Goal: Task Accomplishment & Management: Manage account settings

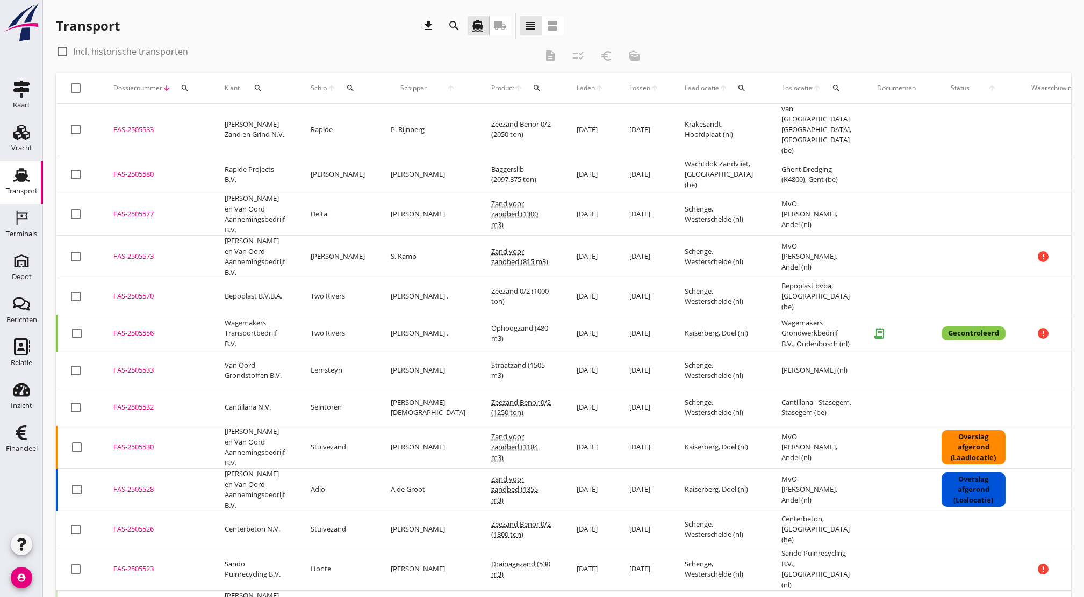
click at [126, 251] on div "FAS-2505573" at bounding box center [155, 256] width 85 height 11
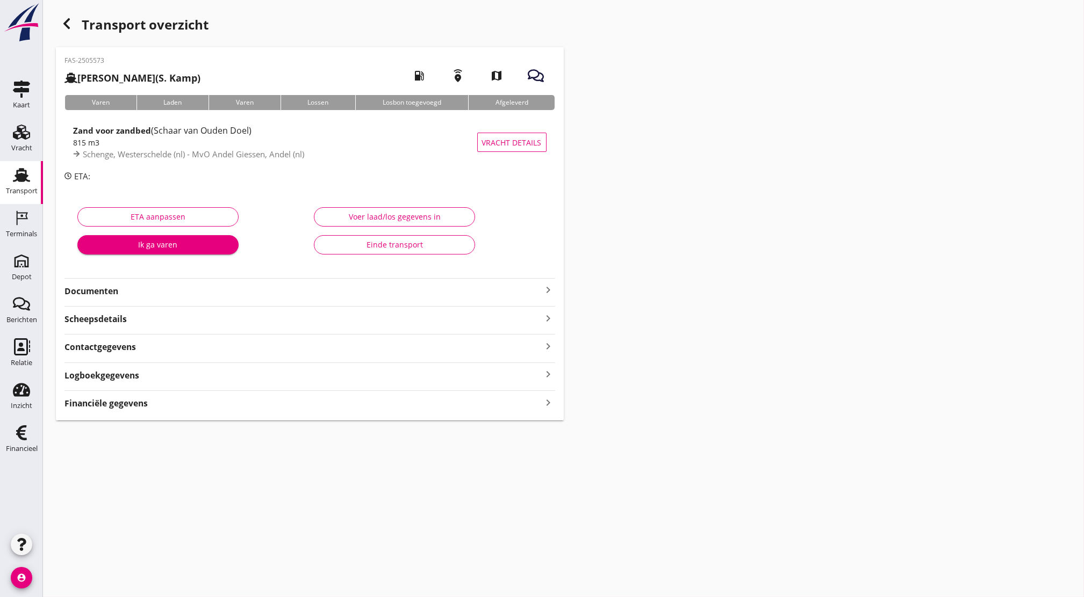
click at [120, 71] on h2 "[PERSON_NAME] (S. Kamp)" at bounding box center [132, 78] width 136 height 15
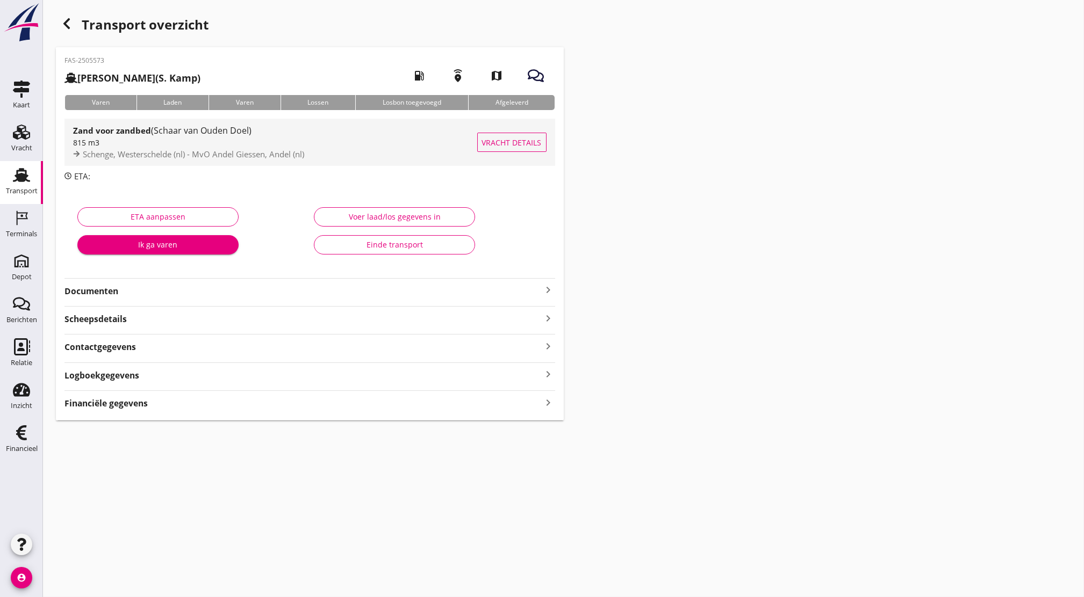
click at [114, 145] on div "815 m3" at bounding box center [275, 142] width 404 height 11
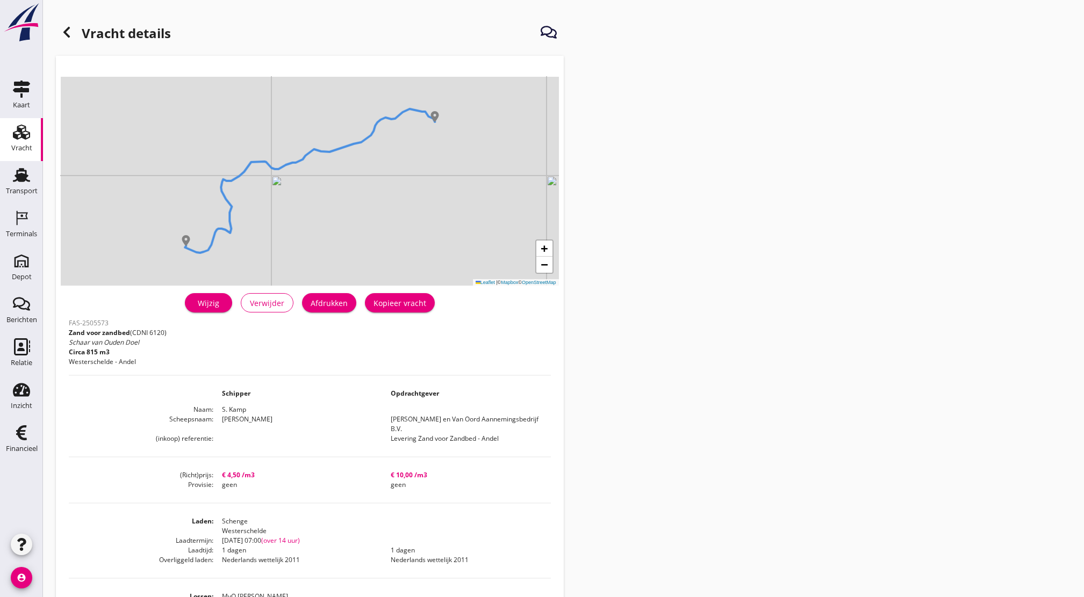
click at [211, 301] on div "Wijzig" at bounding box center [208, 303] width 30 height 11
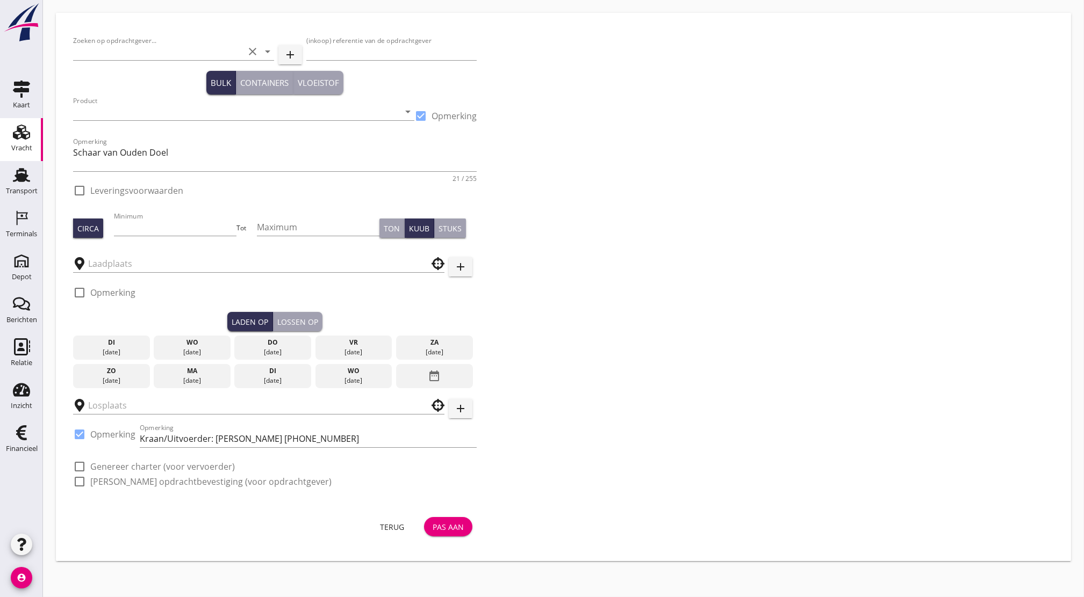
type input "[PERSON_NAME] en Van Oord Aannemingsbedrijf B.V."
type input "Levering Zand voor Zandbed - Andel"
type input "Zand voor zandbed (6120)"
checkbox input "true"
type input "815"
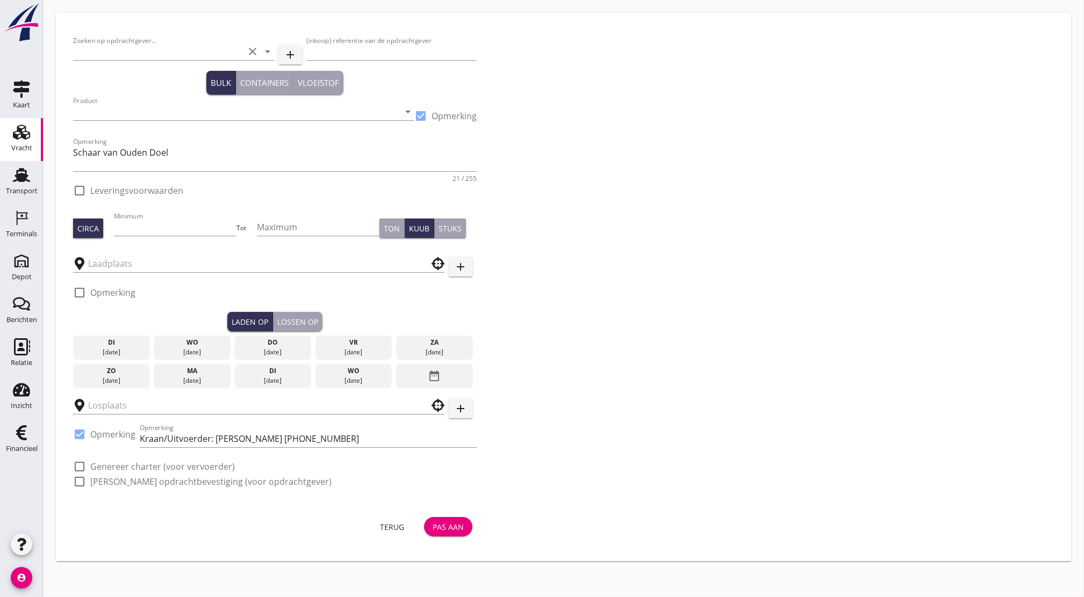
checkbox input "true"
type input "Schenge"
type input "MvO [PERSON_NAME]"
checkbox input "true"
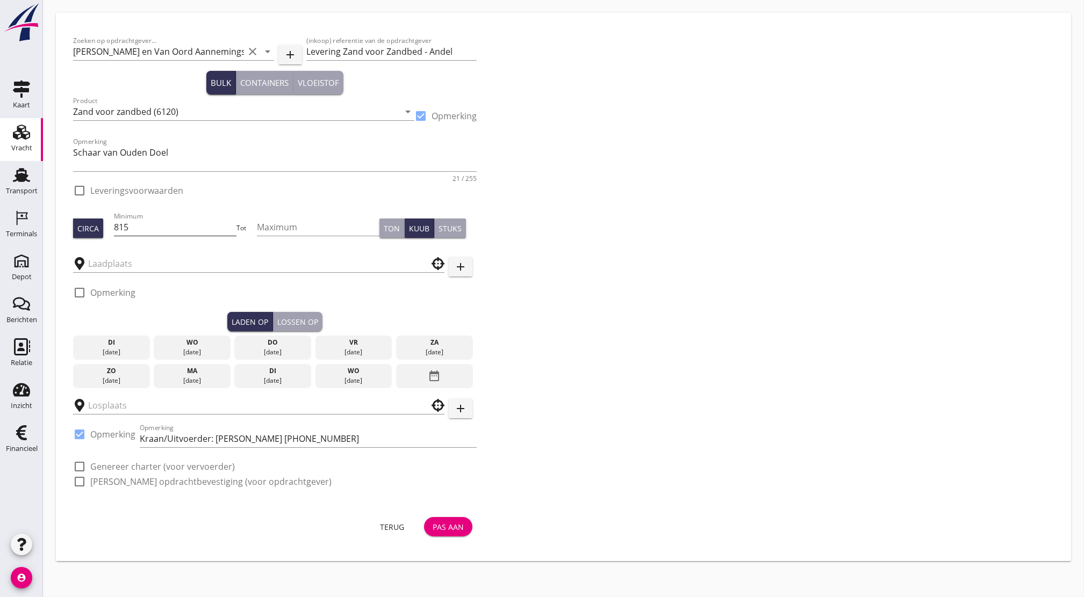
checkbox input "true"
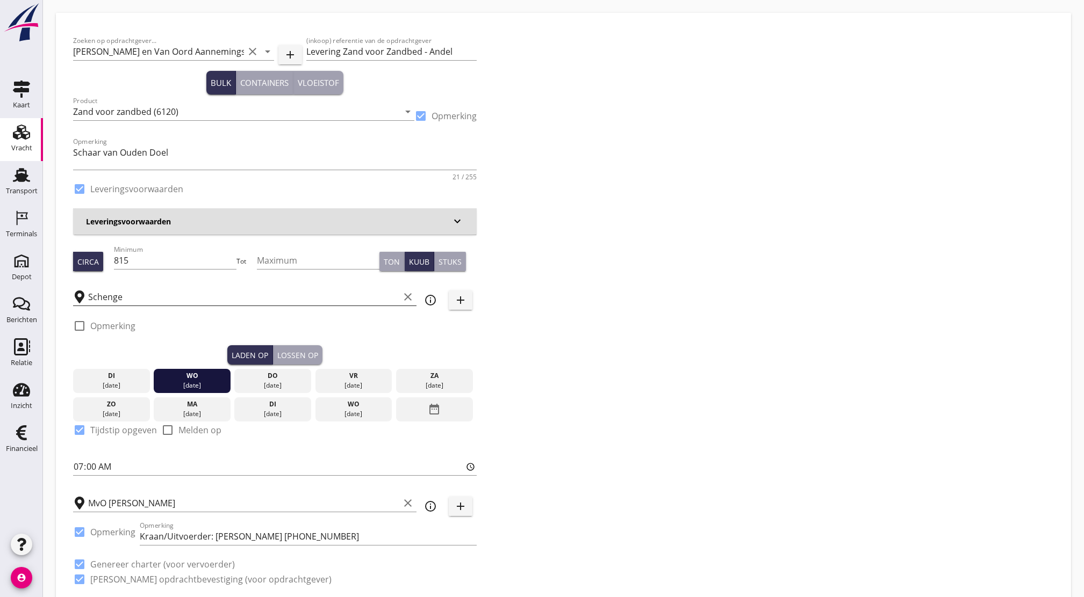
type input "4.5"
checkbox input "false"
radio input "false"
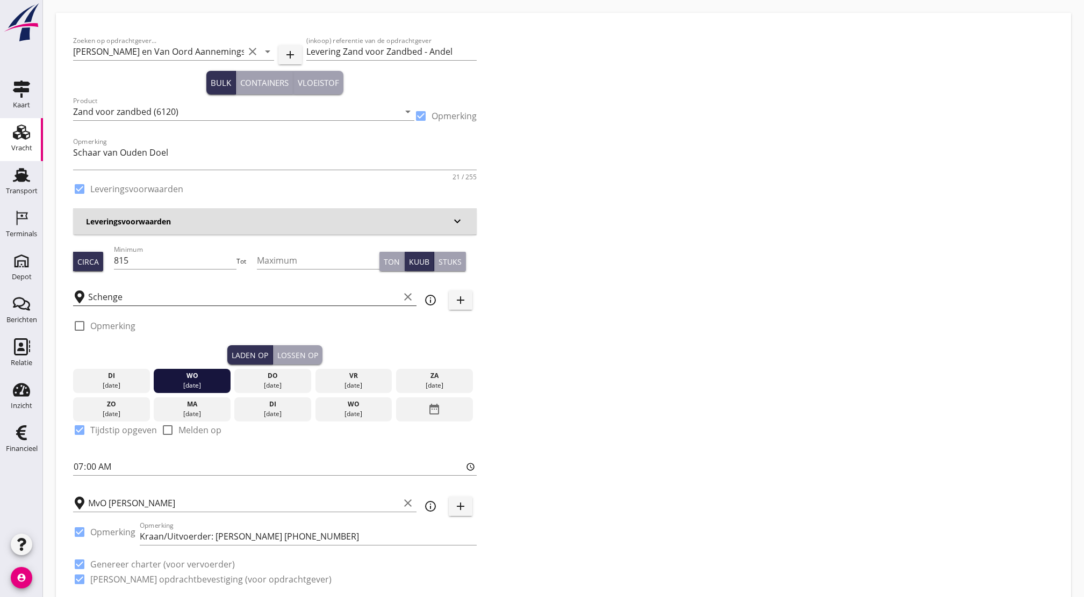
type input "1"
type input "10"
checkbox input "false"
radio input "false"
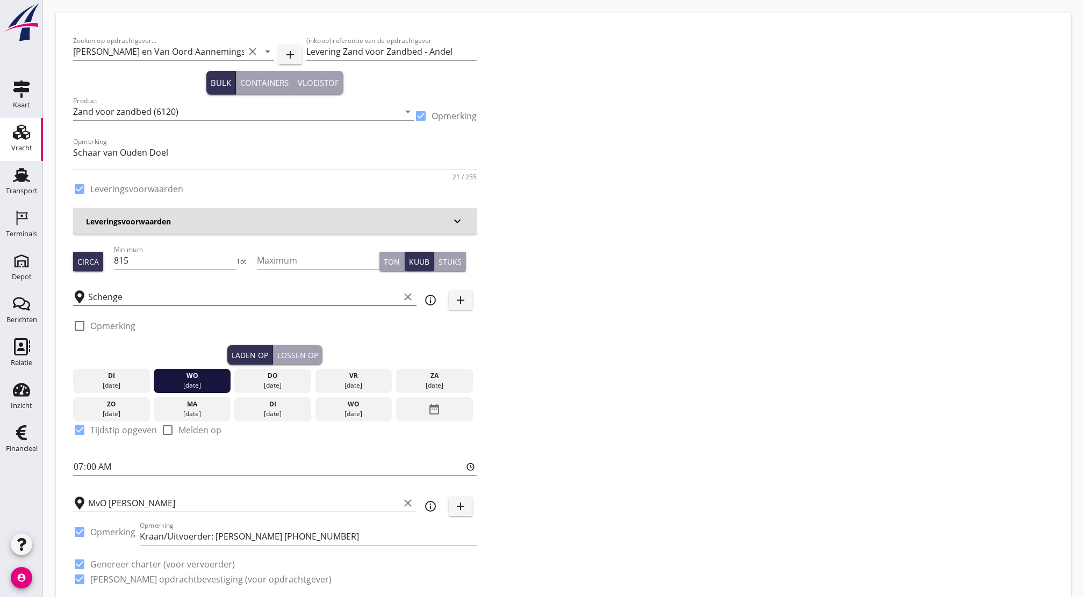
radio input "false"
type input "1"
click at [131, 300] on input "Schenge" at bounding box center [243, 297] width 311 height 17
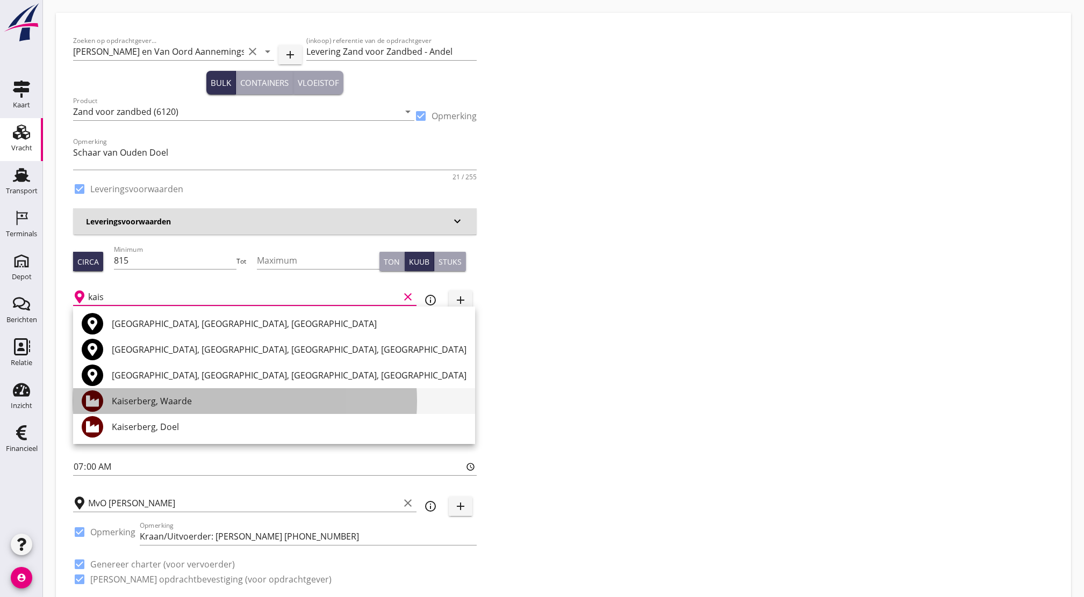
click at [186, 403] on div "Kaiserberg, Waarde" at bounding box center [289, 401] width 355 height 13
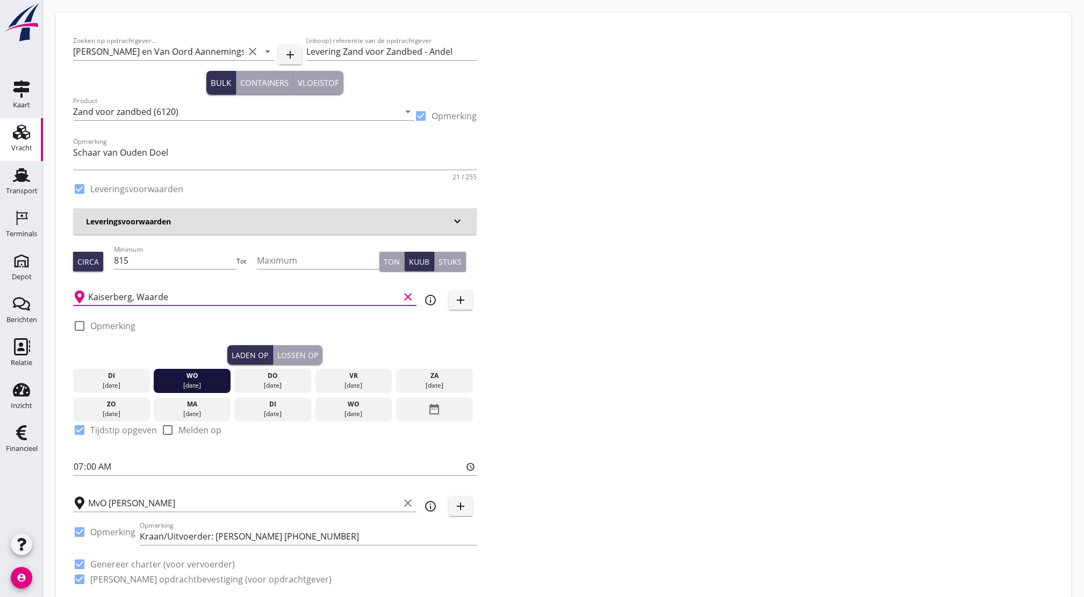
type input "Kaiserberg, Waarde"
click at [303, 352] on div "Lossen op" at bounding box center [297, 355] width 41 height 11
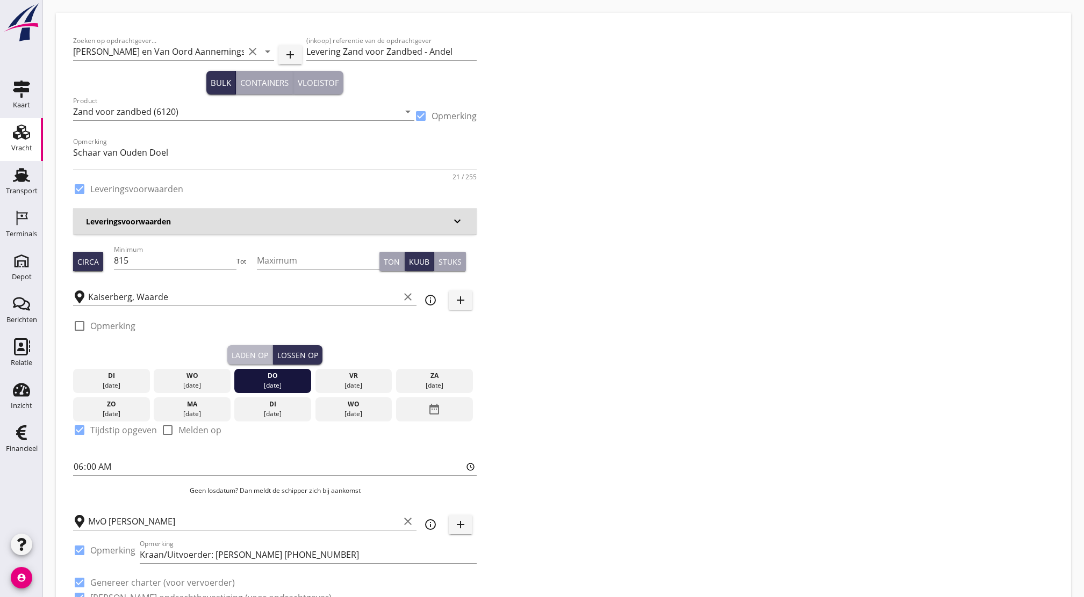
click at [255, 358] on div "Laden op" at bounding box center [250, 355] width 37 height 11
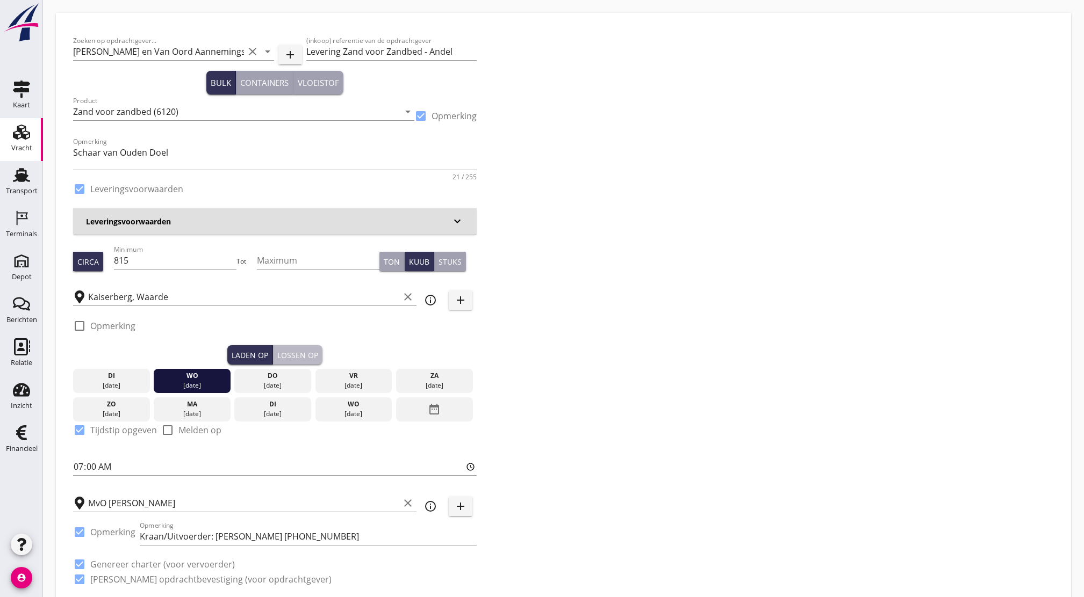
click at [304, 354] on div "Lossen op" at bounding box center [297, 355] width 41 height 11
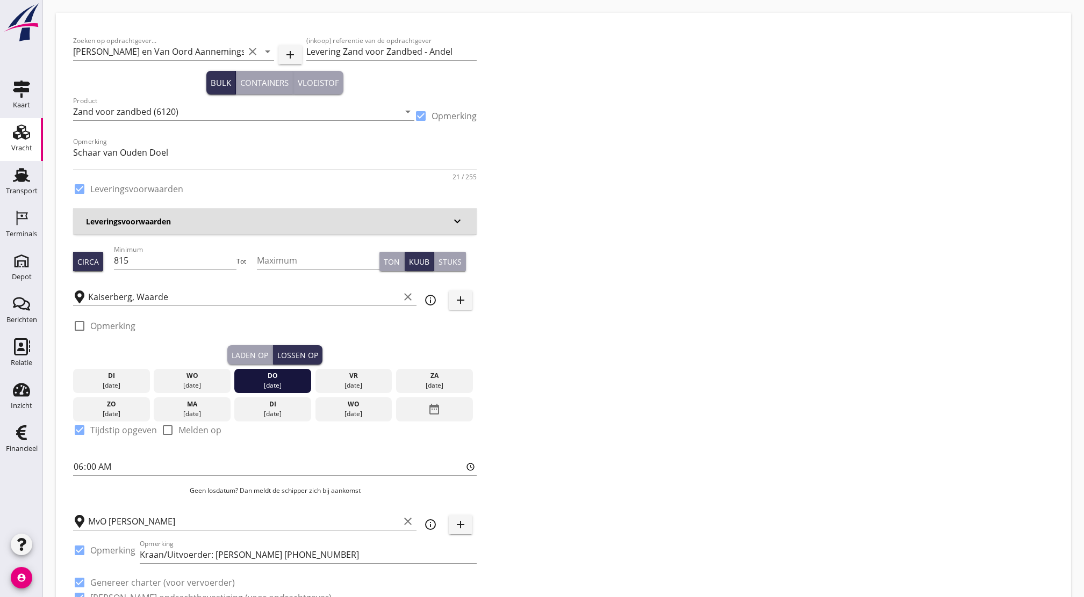
click at [256, 350] on div "Laden op" at bounding box center [250, 355] width 37 height 11
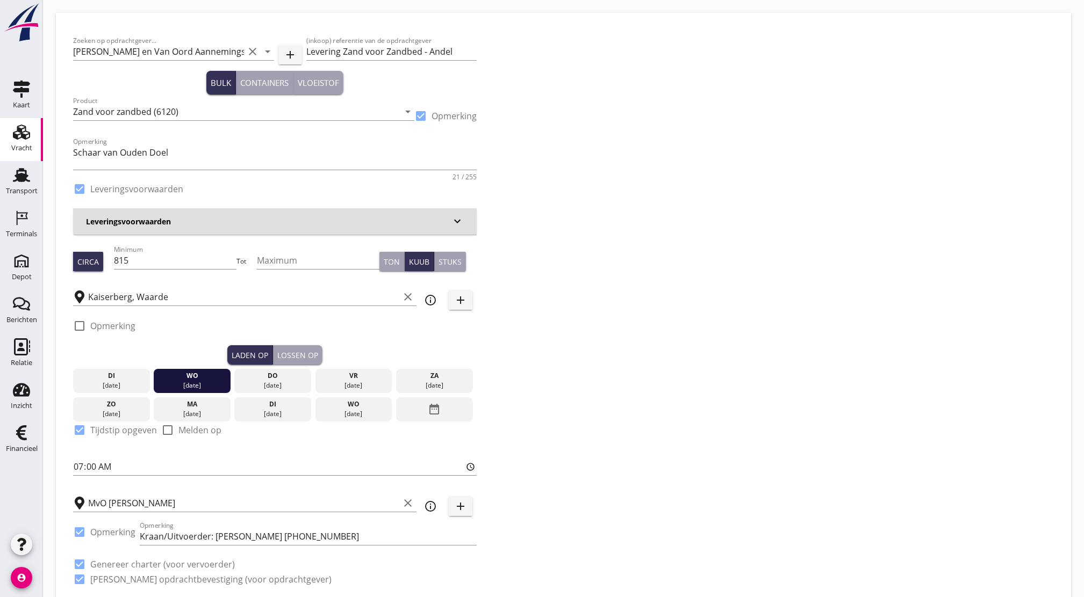
click at [314, 355] on div "Lossen op" at bounding box center [297, 355] width 41 height 11
type input "06:00"
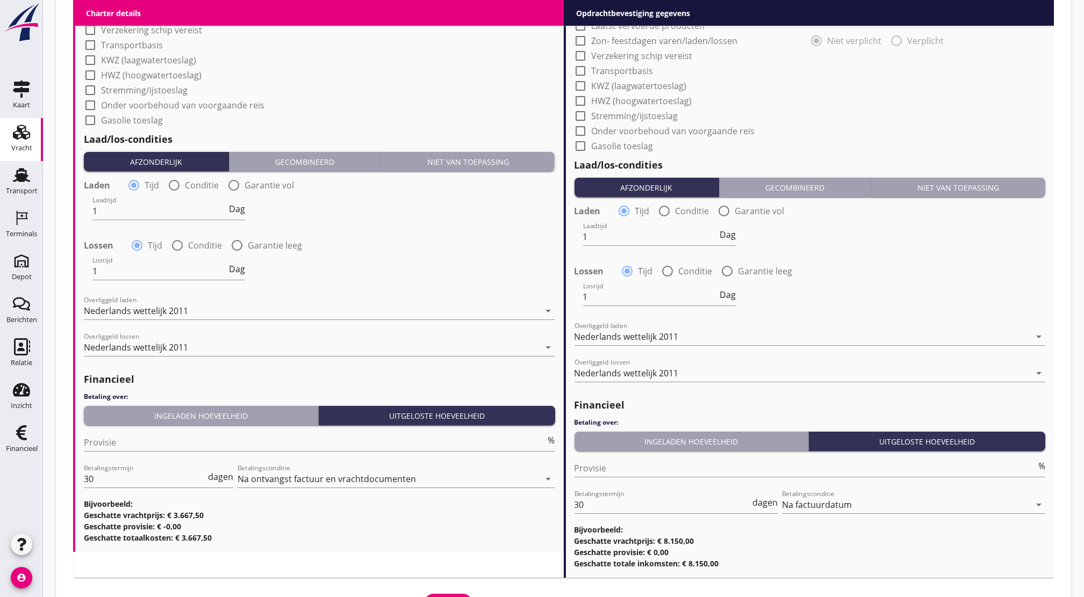
scroll to position [1115, 0]
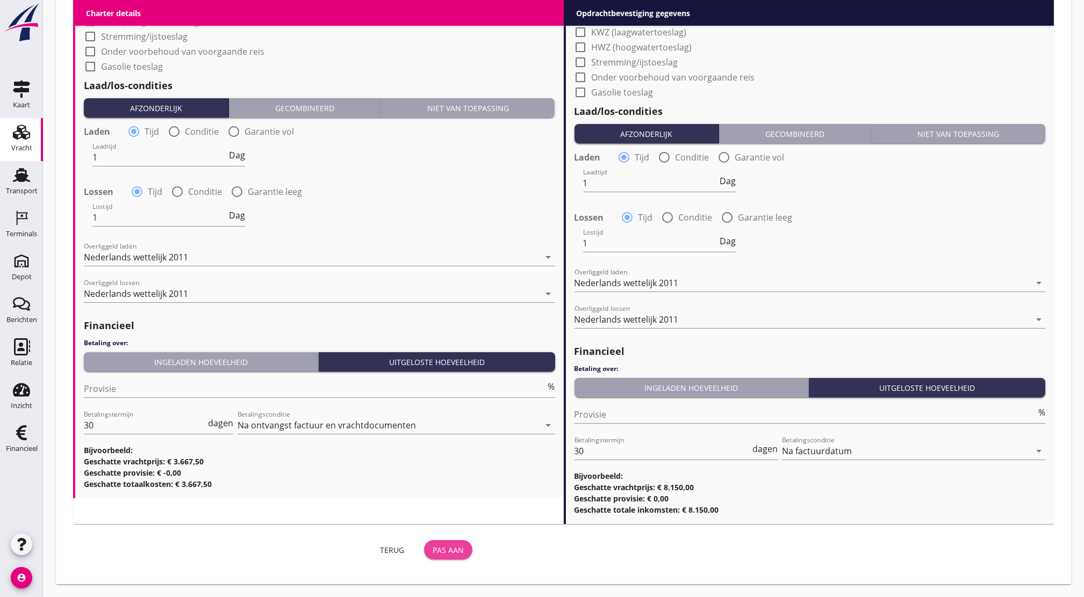
click at [450, 548] on div "Pas aan" at bounding box center [447, 550] width 31 height 11
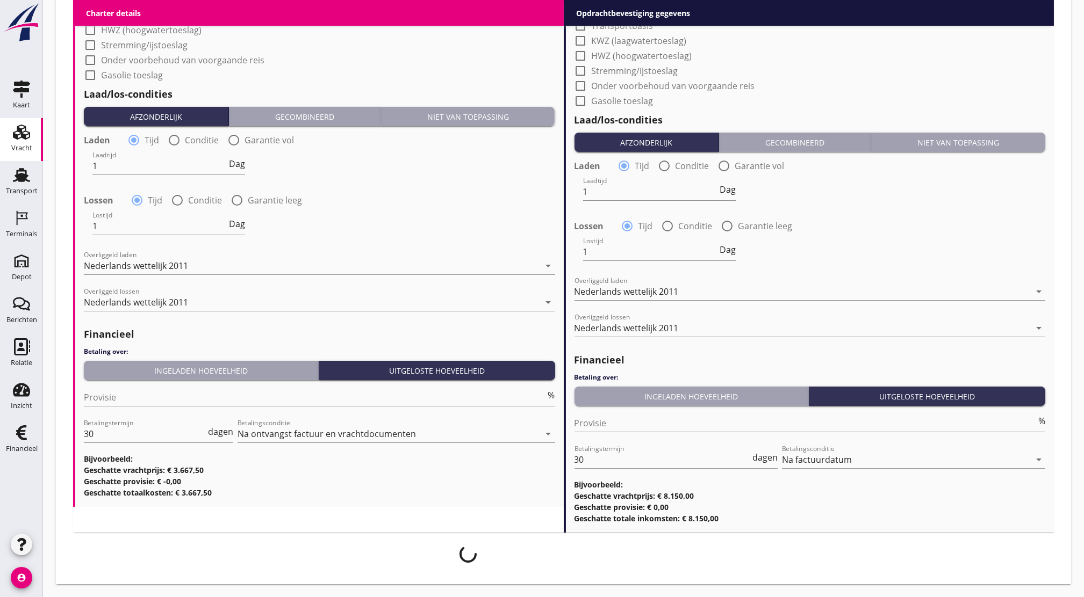
scroll to position [1107, 0]
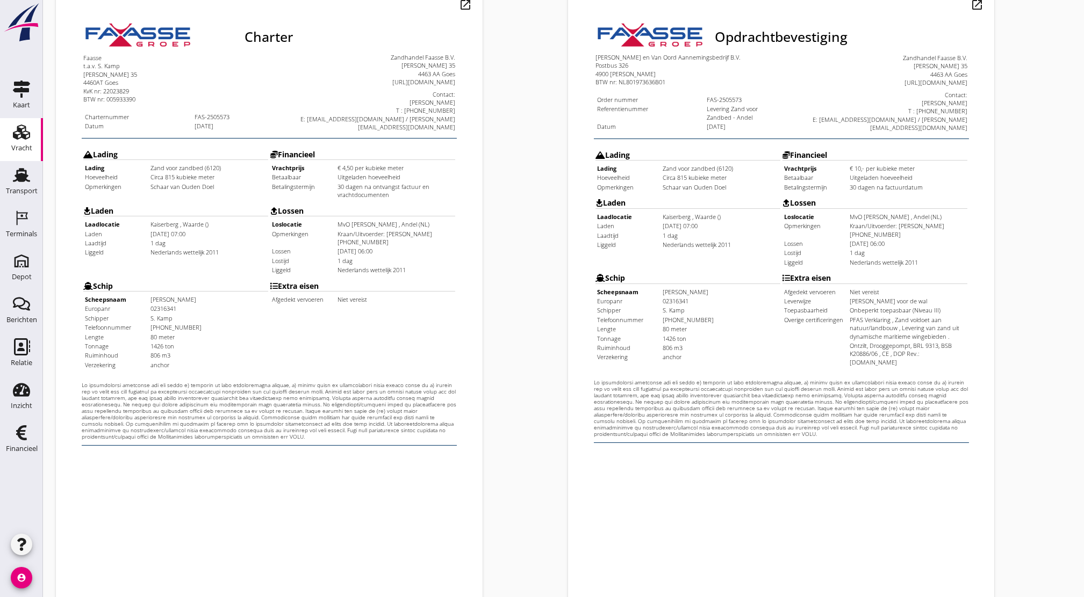
scroll to position [198, 0]
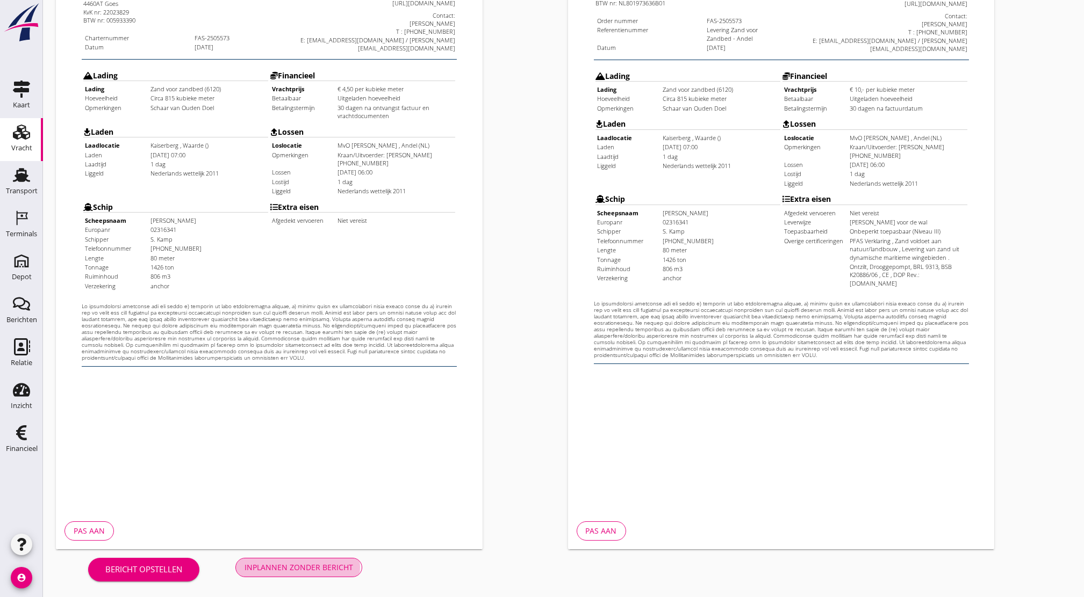
click at [296, 572] on div "Inplannen zonder bericht" at bounding box center [298, 567] width 109 height 11
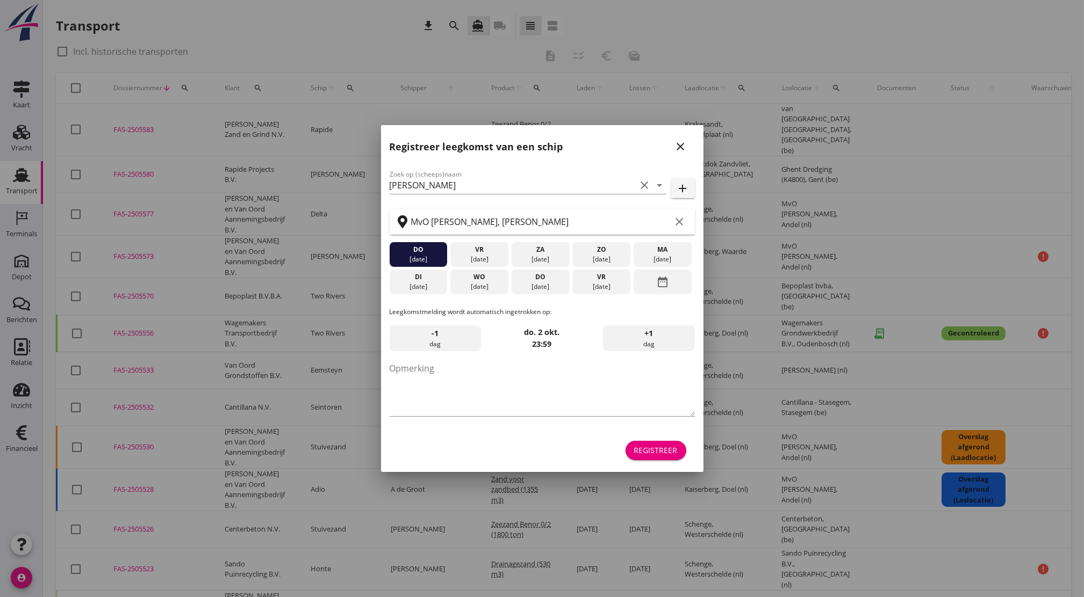
click at [677, 145] on icon "close" at bounding box center [680, 146] width 13 height 13
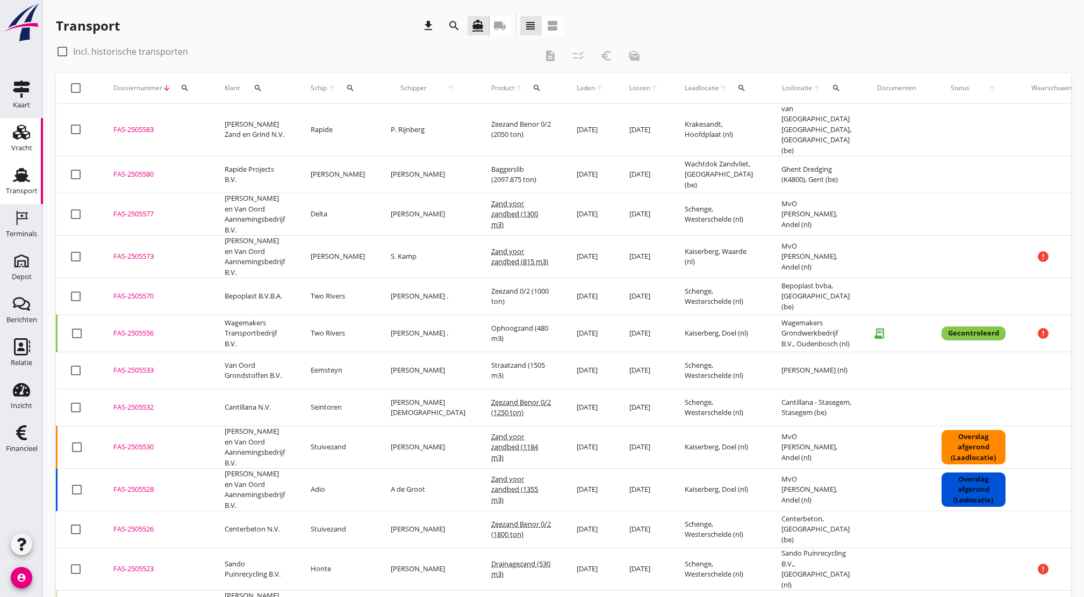
click at [18, 139] on use at bounding box center [21, 132] width 17 height 15
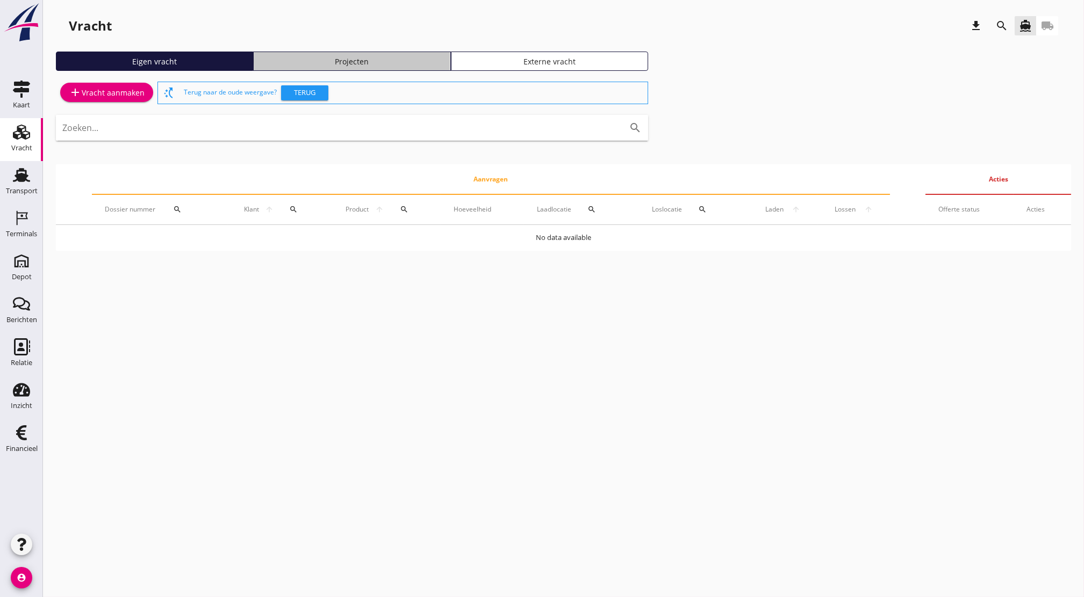
click at [376, 59] on div "Projecten" at bounding box center [352, 61] width 188 height 11
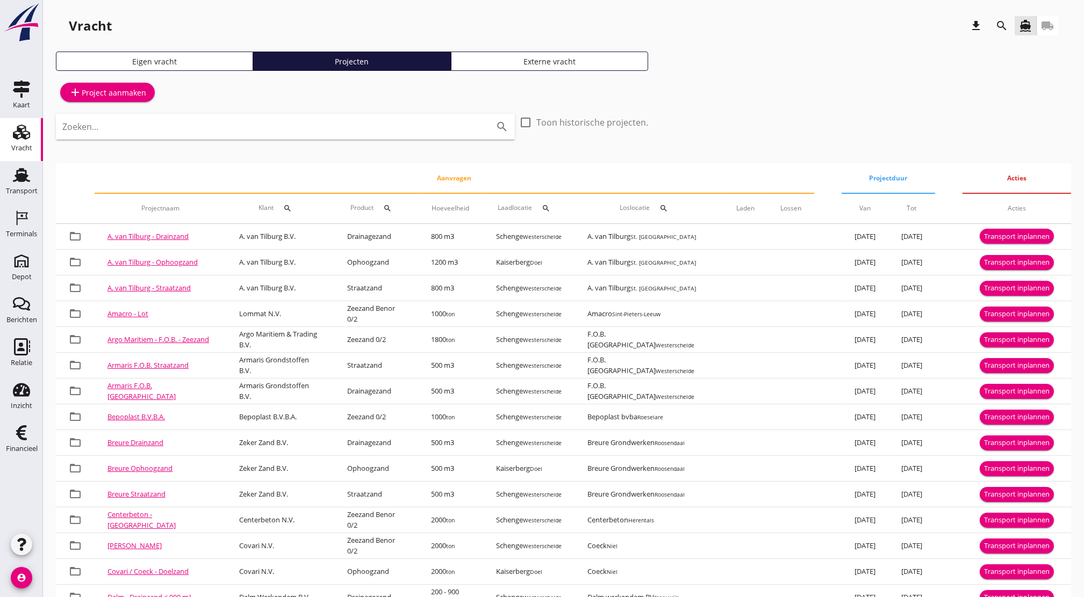
click at [262, 132] on input "Zoeken..." at bounding box center [270, 126] width 416 height 17
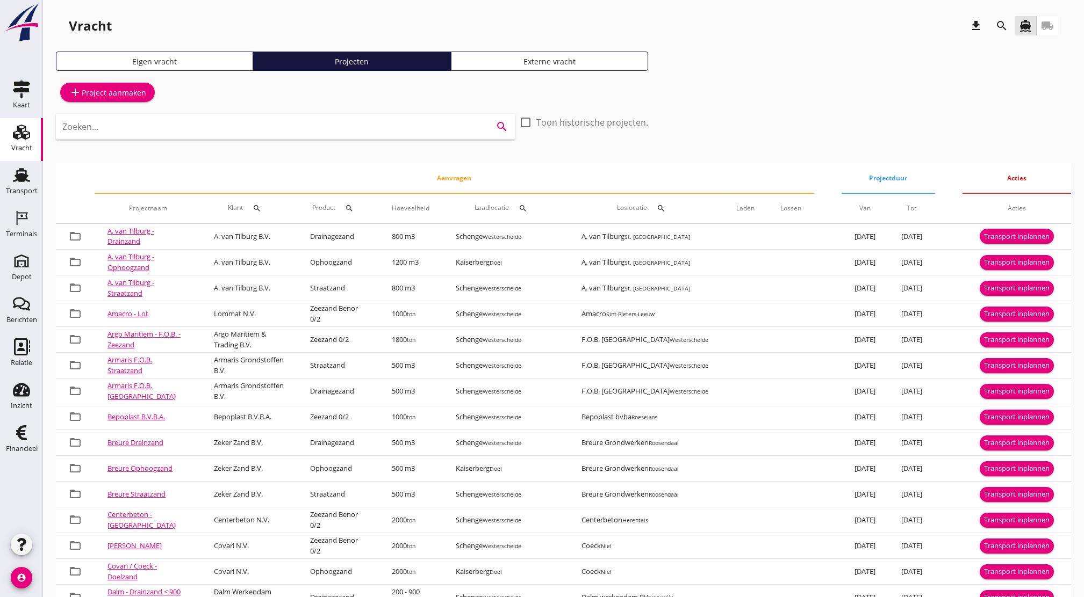
click at [996, 23] on icon "search" at bounding box center [1001, 25] width 13 height 13
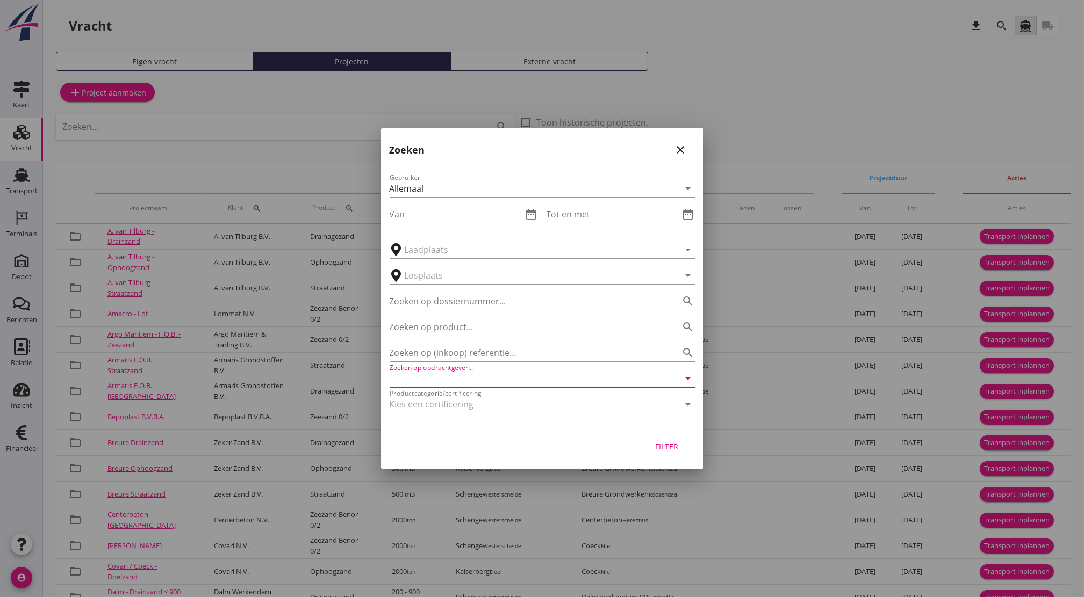
click at [527, 375] on input "Zoeken op opdrachtgever..." at bounding box center [527, 378] width 275 height 17
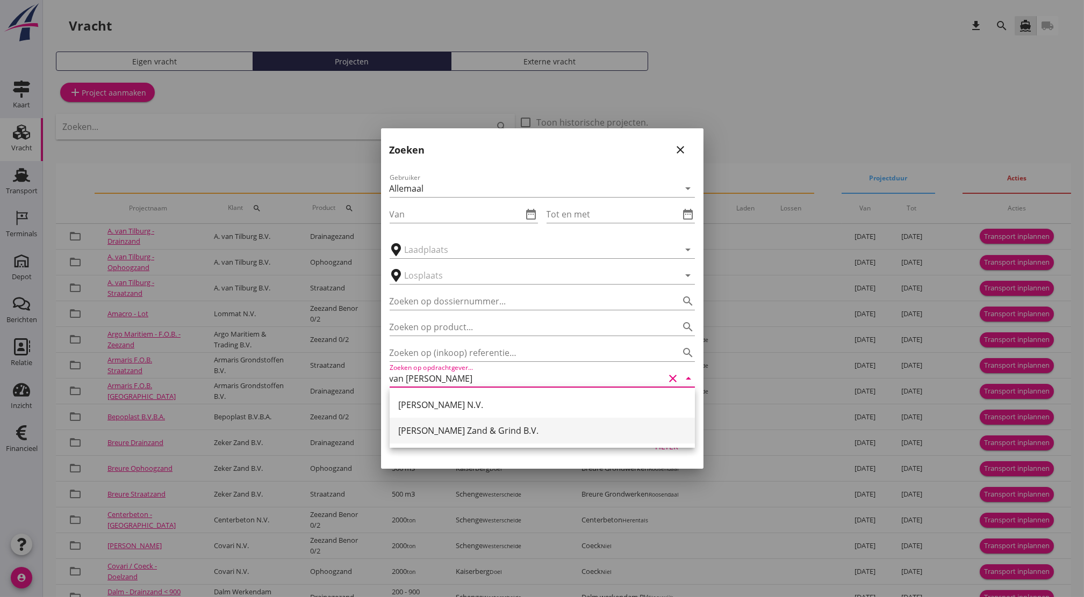
click at [506, 428] on div "[PERSON_NAME] Zand & Grind B.V." at bounding box center [542, 430] width 288 height 13
type input "[PERSON_NAME] Zand & Grind B.V."
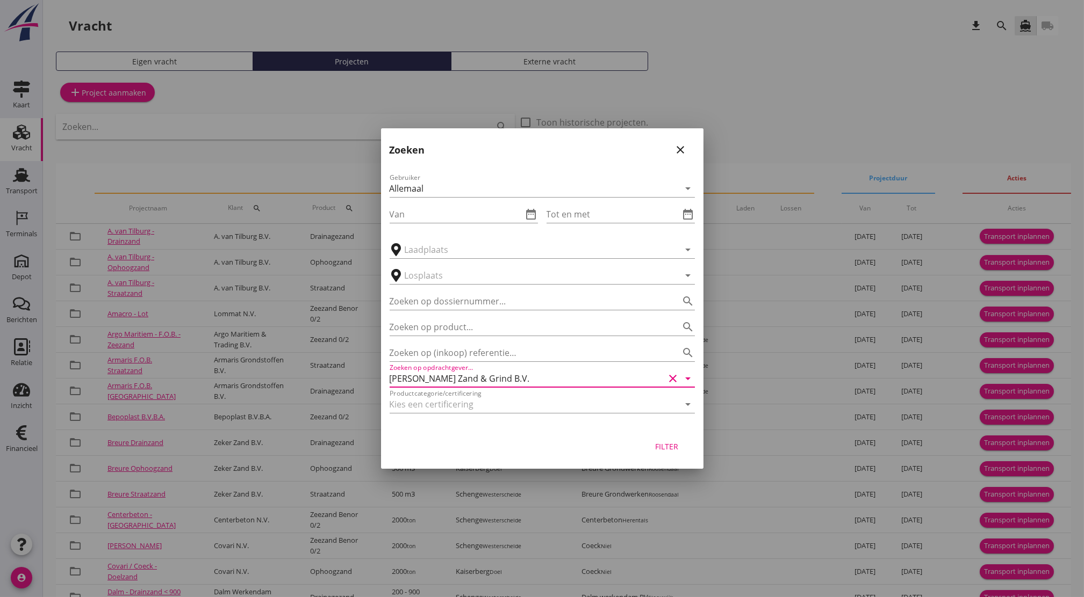
click at [673, 448] on div "Filter" at bounding box center [667, 446] width 30 height 11
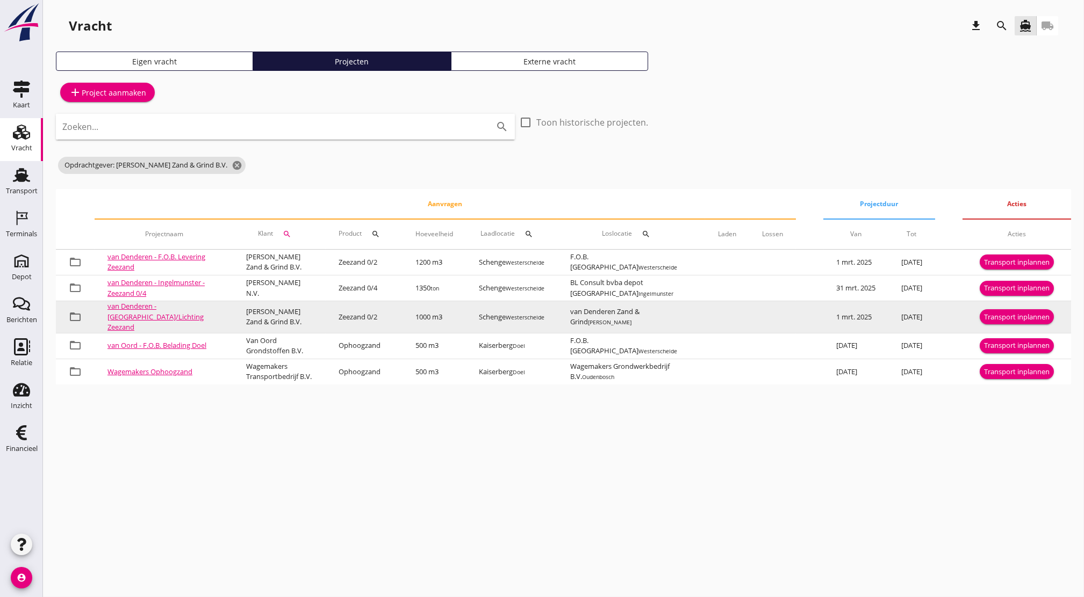
click at [1007, 315] on div "Transport inplannen" at bounding box center [1017, 317] width 66 height 11
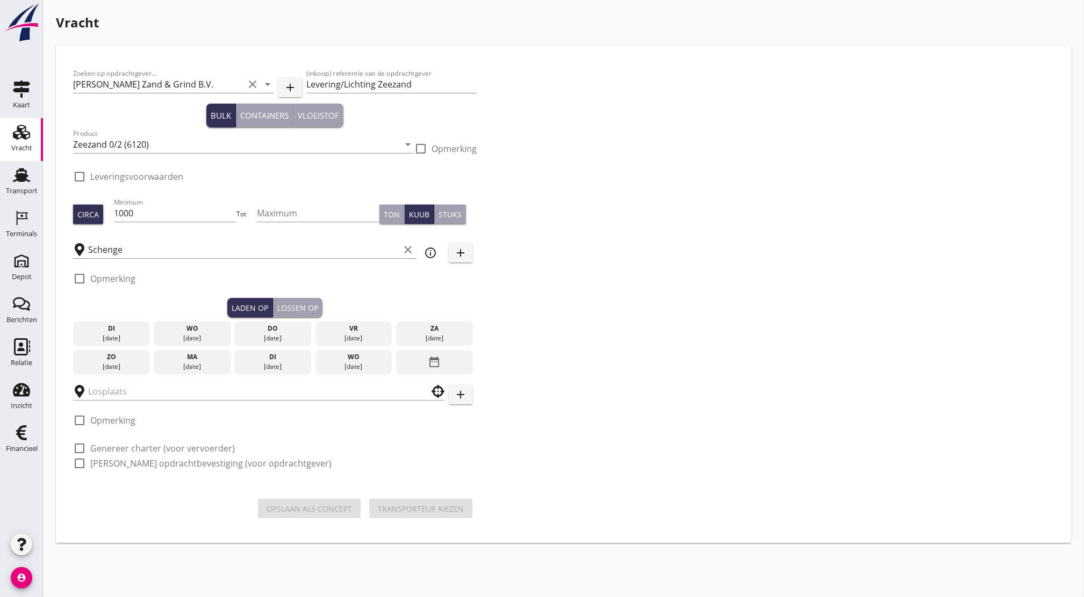
checkbox input "true"
type input "van Denderen Zand & Grind"
checkbox input "true"
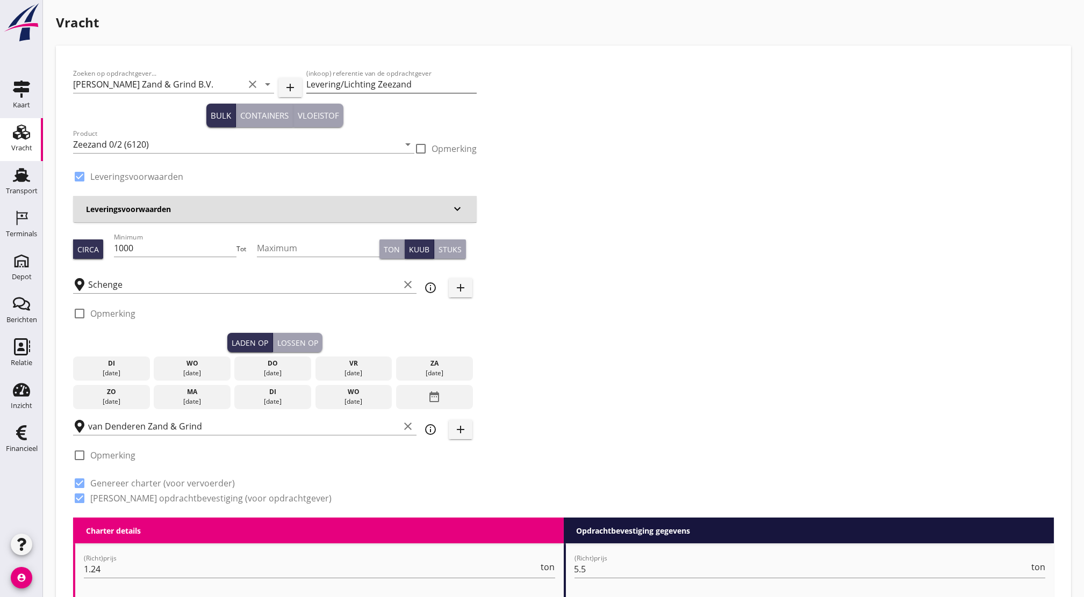
click at [372, 84] on input "Levering/Lichting Zeezand" at bounding box center [391, 84] width 171 height 17
click at [401, 78] on input "Levering Zeezand" at bounding box center [391, 84] width 171 height 17
type input "Levering Zeezand 0/2"
click at [323, 182] on div "check_box Leveringsvoorwaarden" at bounding box center [274, 182] width 403 height 28
drag, startPoint x: 181, startPoint y: 253, endPoint x: 278, endPoint y: 265, distance: 98.6
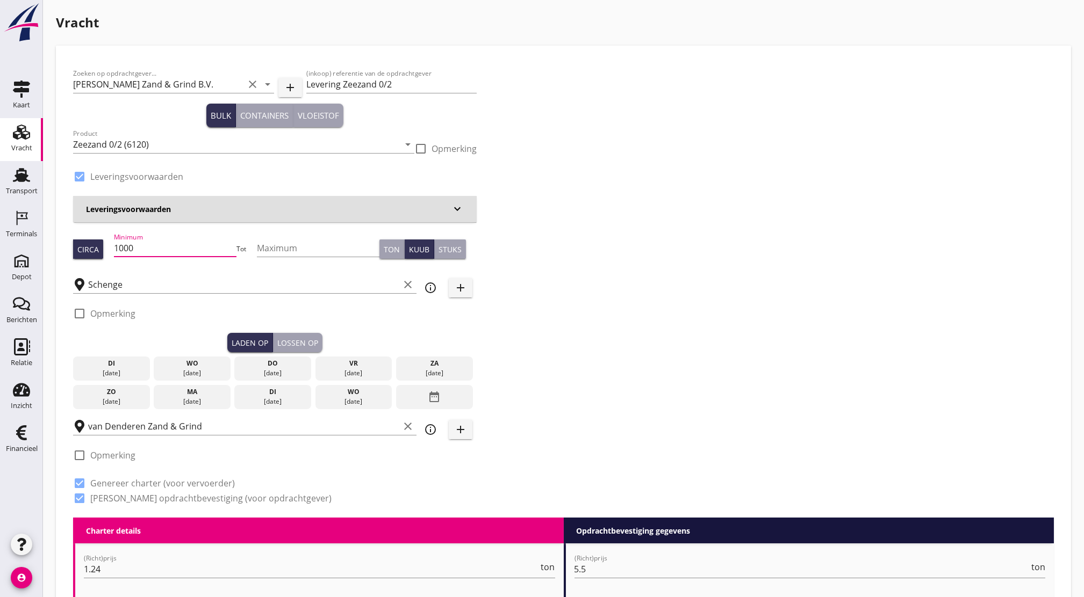
click at [278, 265] on div "Circa Minimum 1000 Tot Maximum Ton Kuub Stuks" at bounding box center [274, 249] width 403 height 37
drag, startPoint x: 176, startPoint y: 249, endPoint x: 91, endPoint y: 255, distance: 85.1
click at [91, 255] on div "Circa Minimum 1000 Tot Maximum Ton Kuub Stuks" at bounding box center [274, 249] width 403 height 37
drag, startPoint x: 91, startPoint y: 255, endPoint x: 384, endPoint y: 247, distance: 292.9
click at [384, 247] on div "Circa Minimum 1000 Tot Maximum Ton Kuub Stuks" at bounding box center [274, 249] width 403 height 37
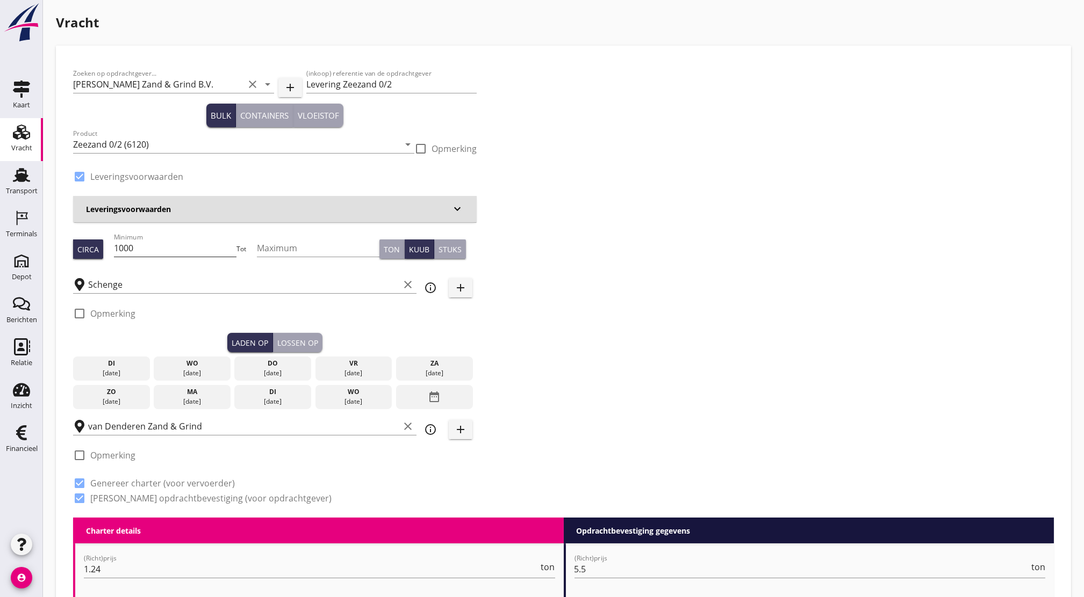
click at [166, 250] on input "1000" at bounding box center [175, 248] width 122 height 17
drag, startPoint x: 166, startPoint y: 250, endPoint x: 0, endPoint y: 329, distance: 183.8
type input "2000"
click at [392, 251] on div "Ton" at bounding box center [392, 249] width 16 height 11
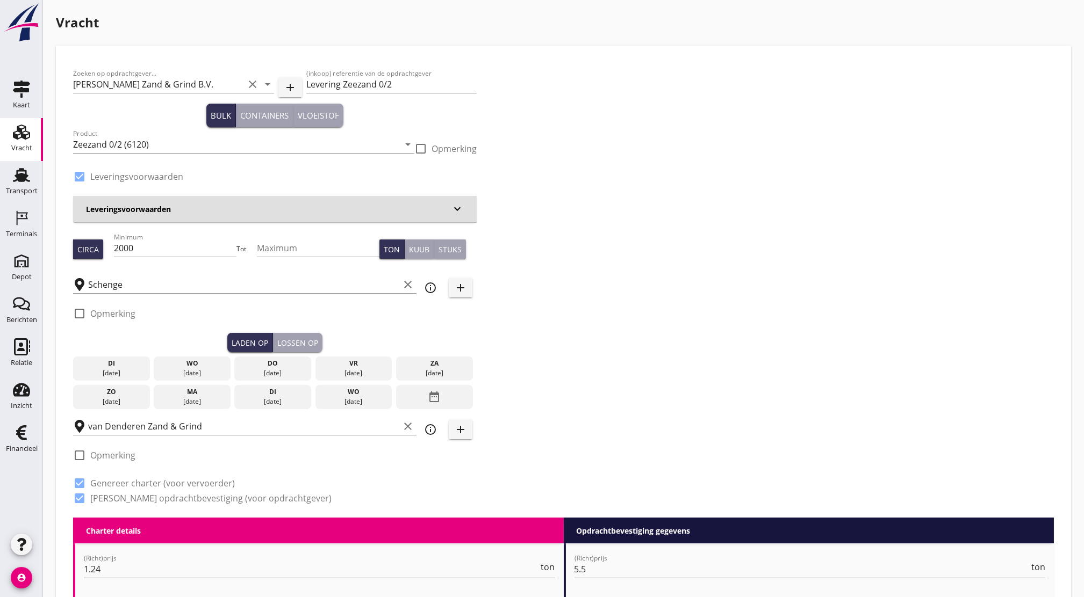
click at [216, 370] on div "[DATE]" at bounding box center [191, 374] width 71 height 10
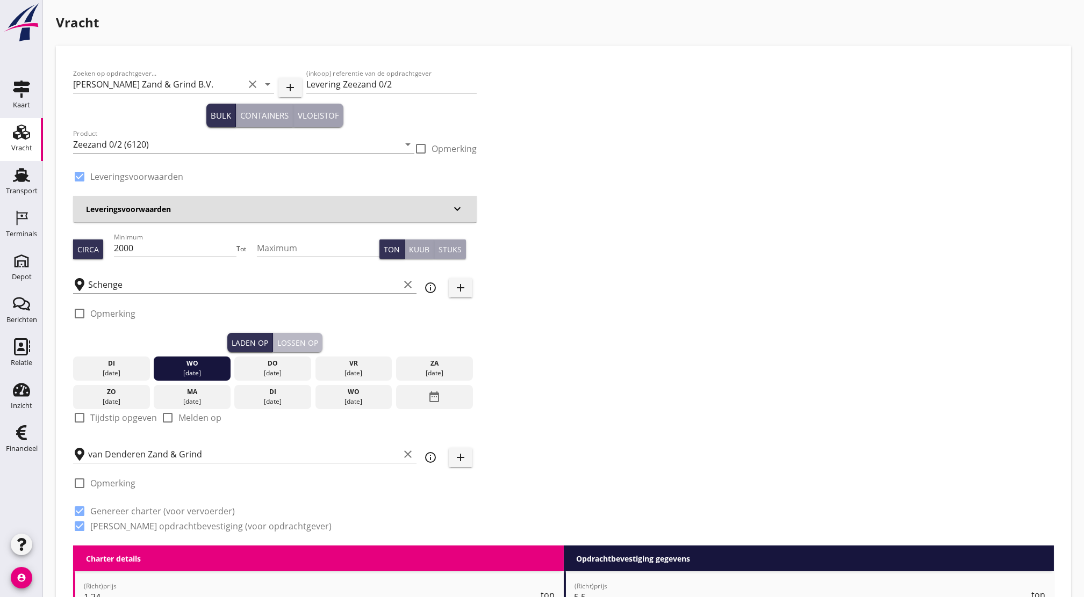
click at [291, 347] on div "Lossen op" at bounding box center [297, 342] width 41 height 11
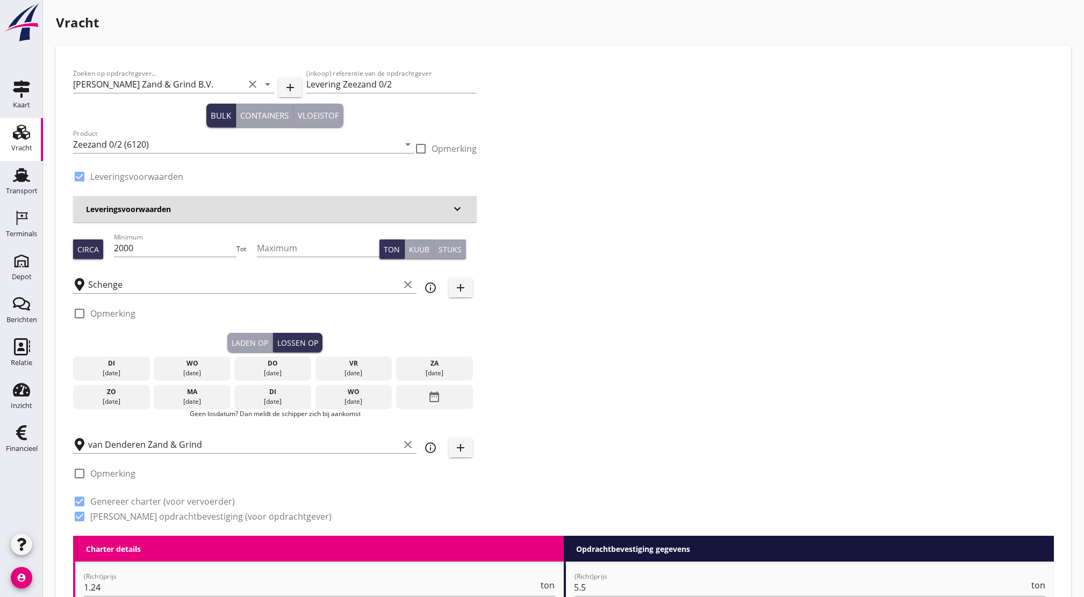
click at [206, 363] on div "wo" at bounding box center [191, 364] width 71 height 10
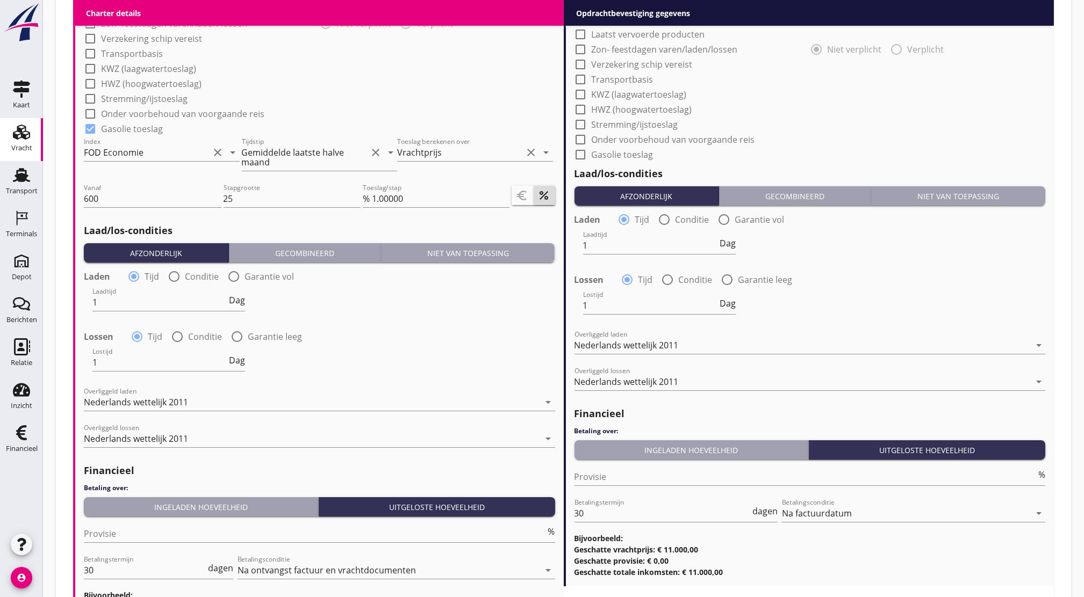
scroll to position [1120, 0]
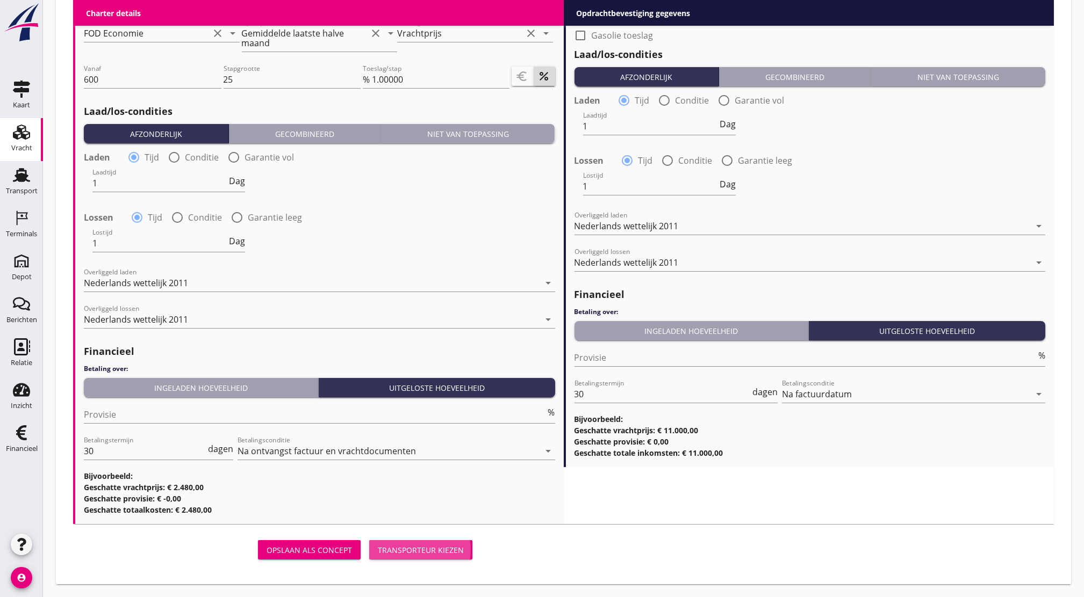
click at [401, 553] on div "Transporteur kiezen" at bounding box center [421, 550] width 86 height 11
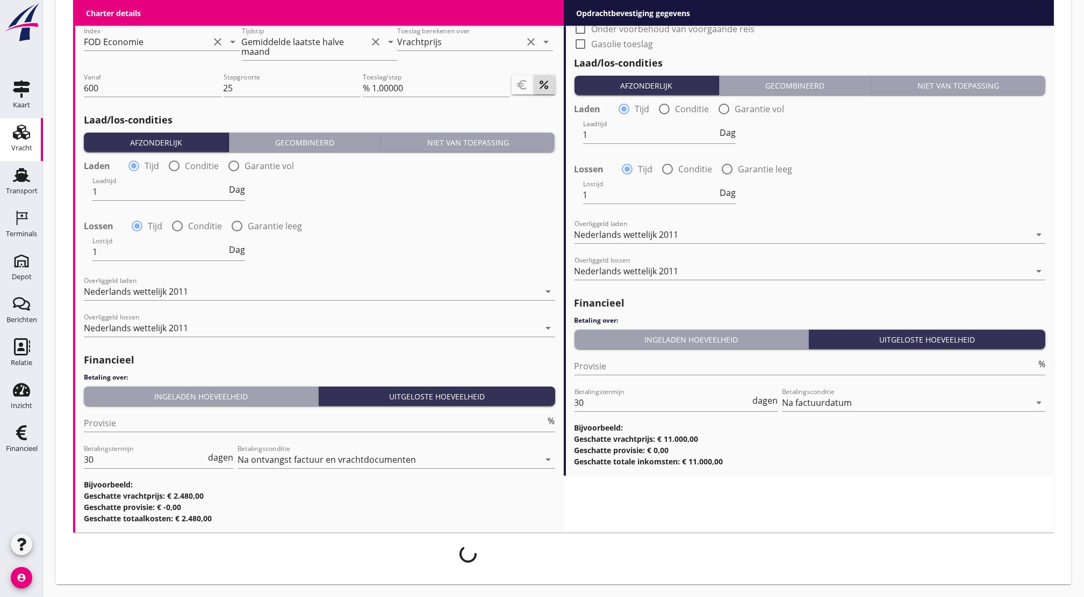
scroll to position [1111, 0]
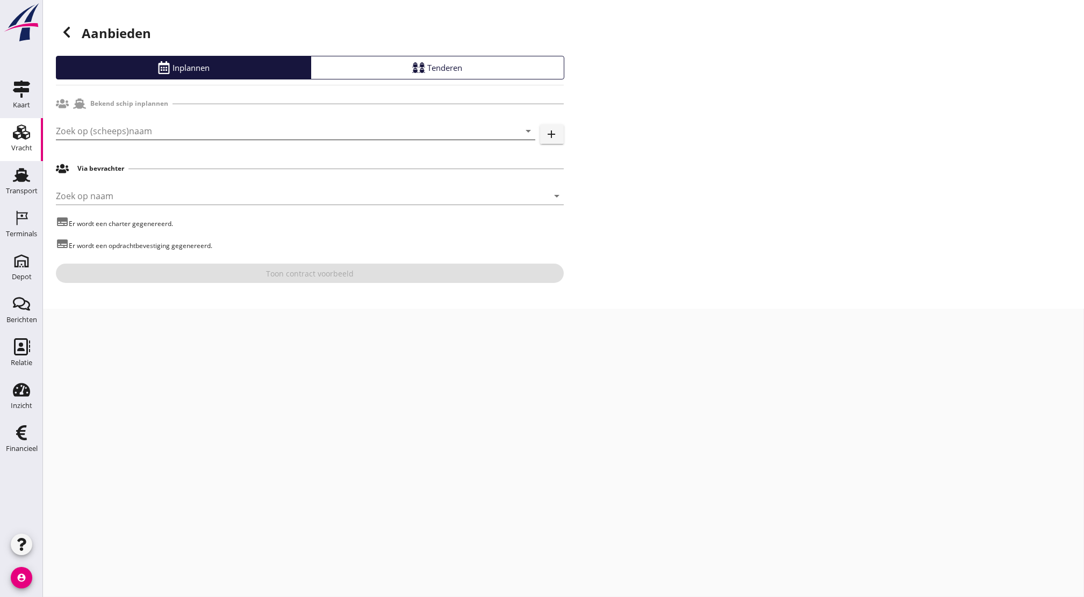
click at [234, 127] on input "Zoek op (scheeps)naam" at bounding box center [280, 130] width 449 height 17
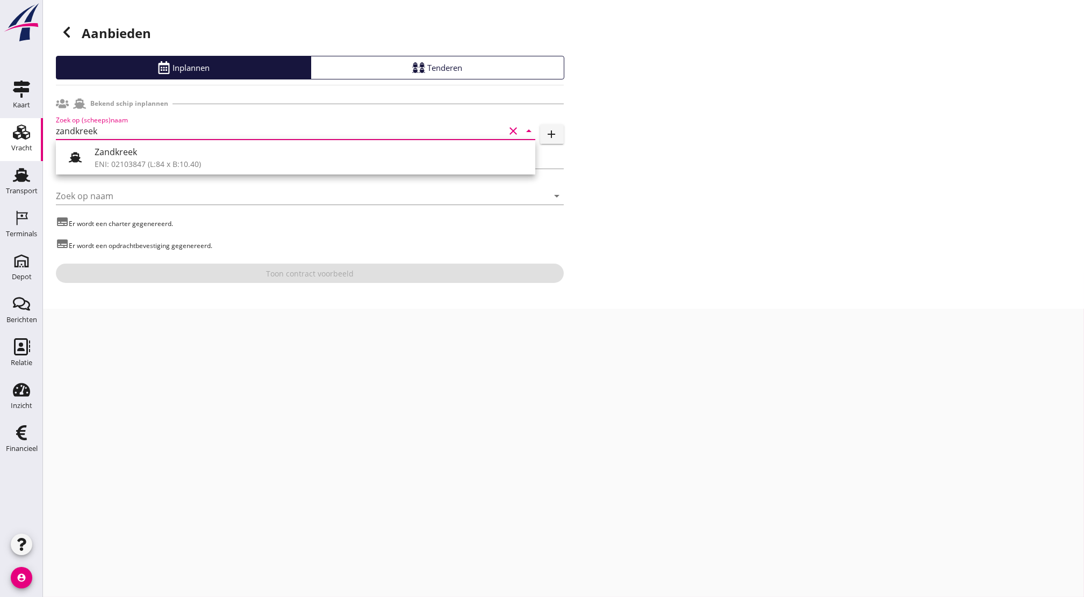
click at [184, 160] on div "ENI: 02103847 (L:84 x B:10.40)" at bounding box center [311, 163] width 432 height 11
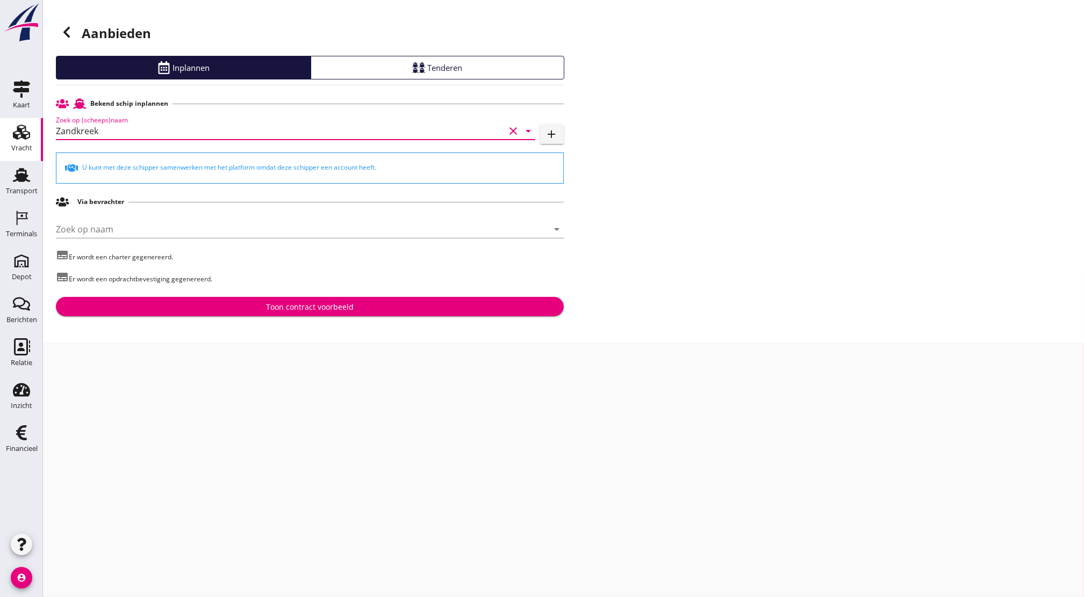
type input "Zandkreek"
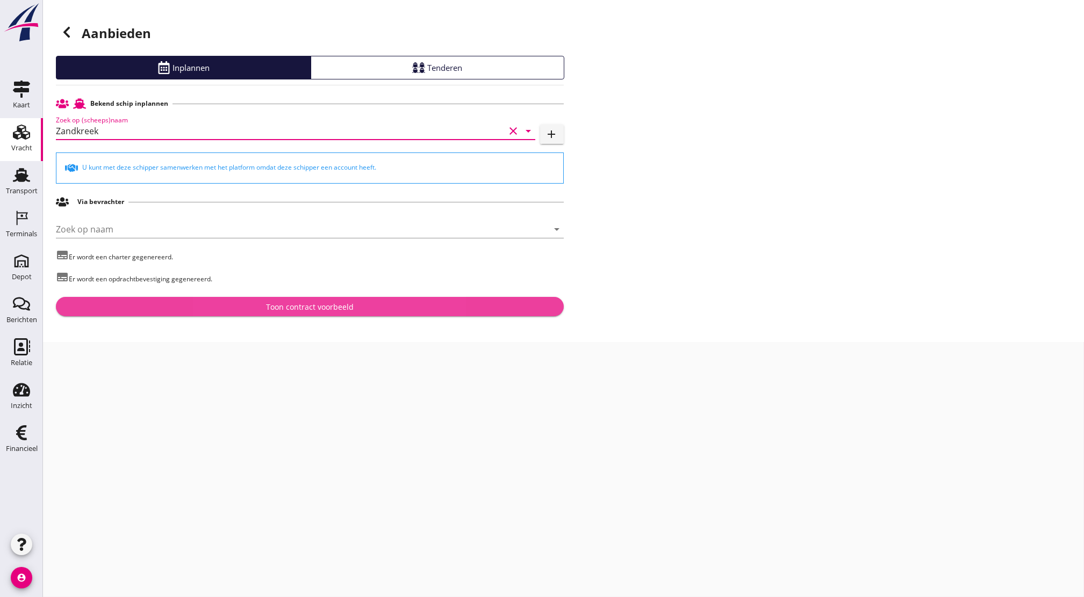
click at [221, 312] on div "Toon contract voorbeeld" at bounding box center [309, 306] width 491 height 11
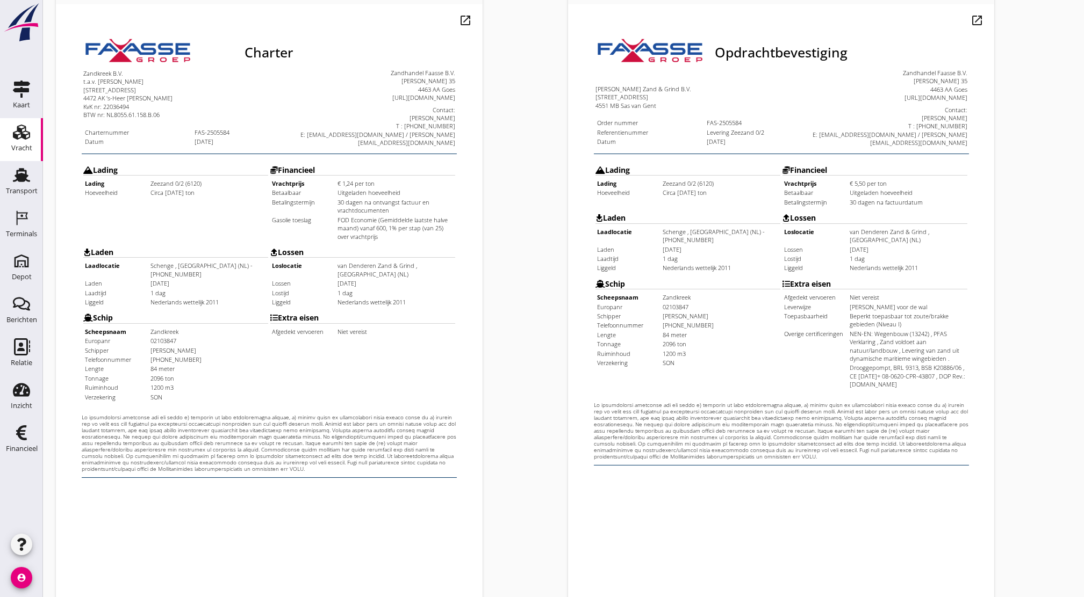
scroll to position [198, 0]
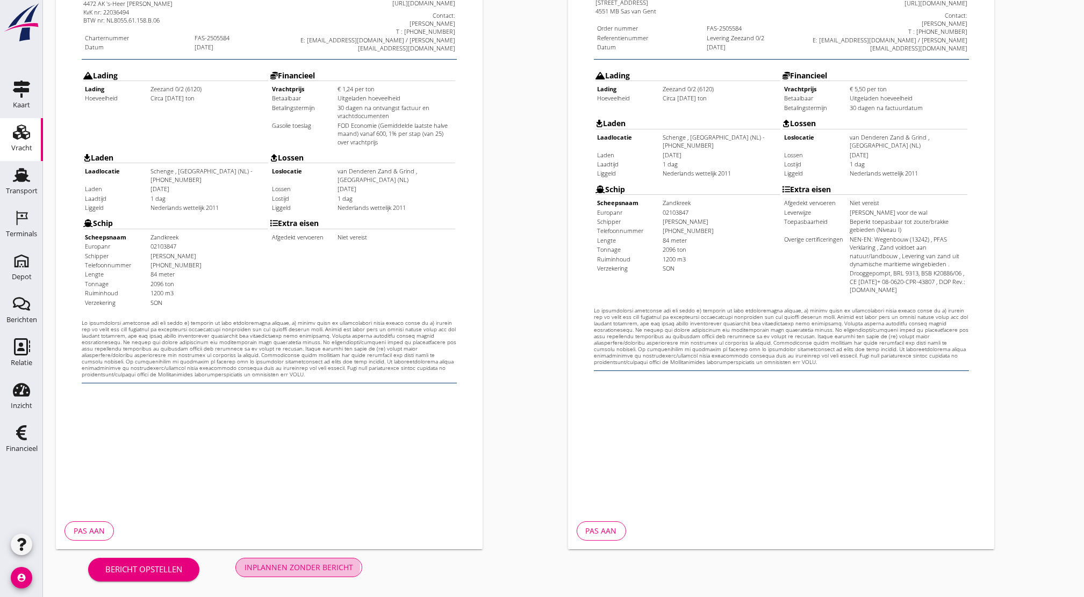
click at [329, 576] on button "Inplannen zonder bericht" at bounding box center [298, 567] width 127 height 19
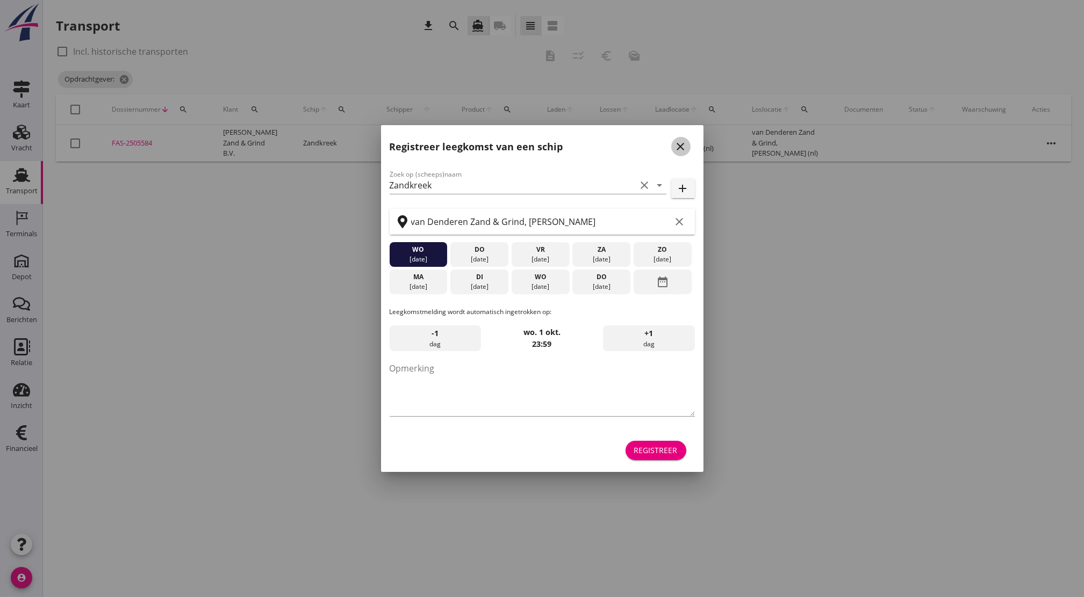
click at [678, 150] on icon "close" at bounding box center [680, 146] width 13 height 13
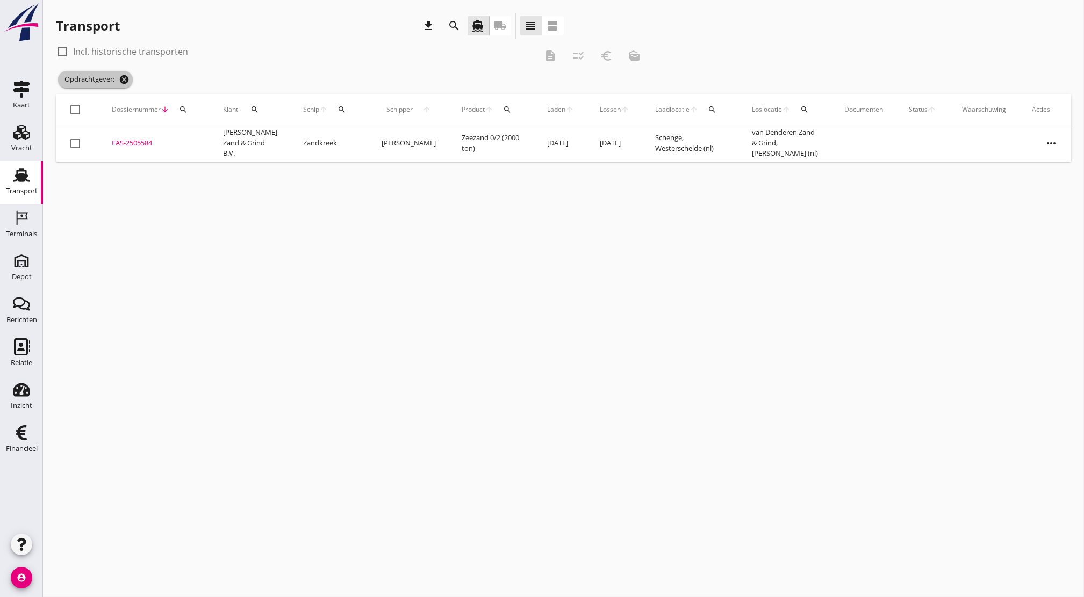
click at [125, 78] on icon "cancel" at bounding box center [124, 79] width 11 height 11
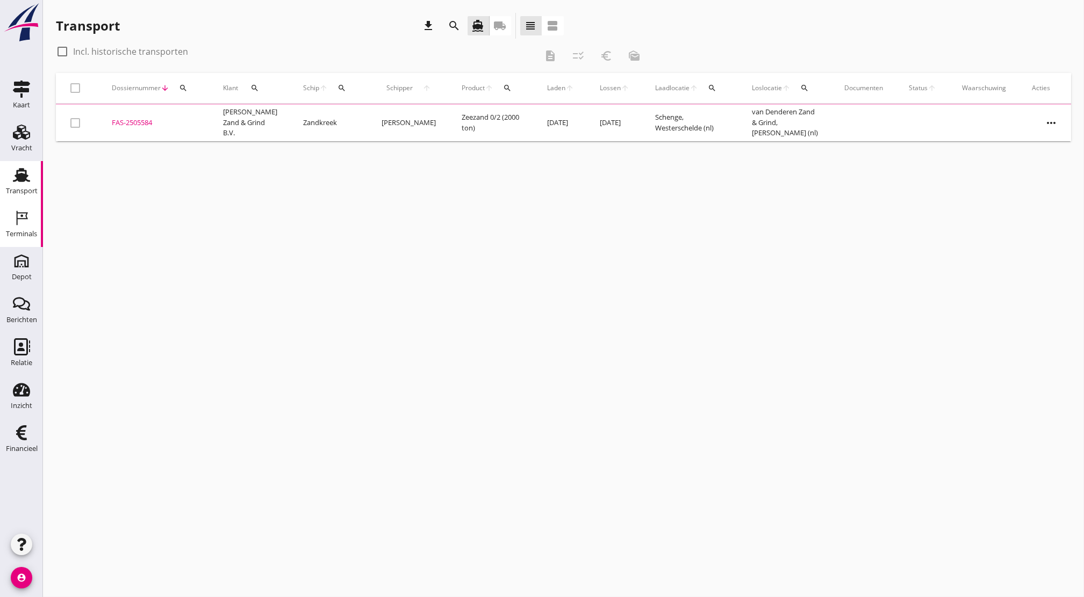
click at [13, 204] on link "Terminals Terminals" at bounding box center [21, 225] width 43 height 43
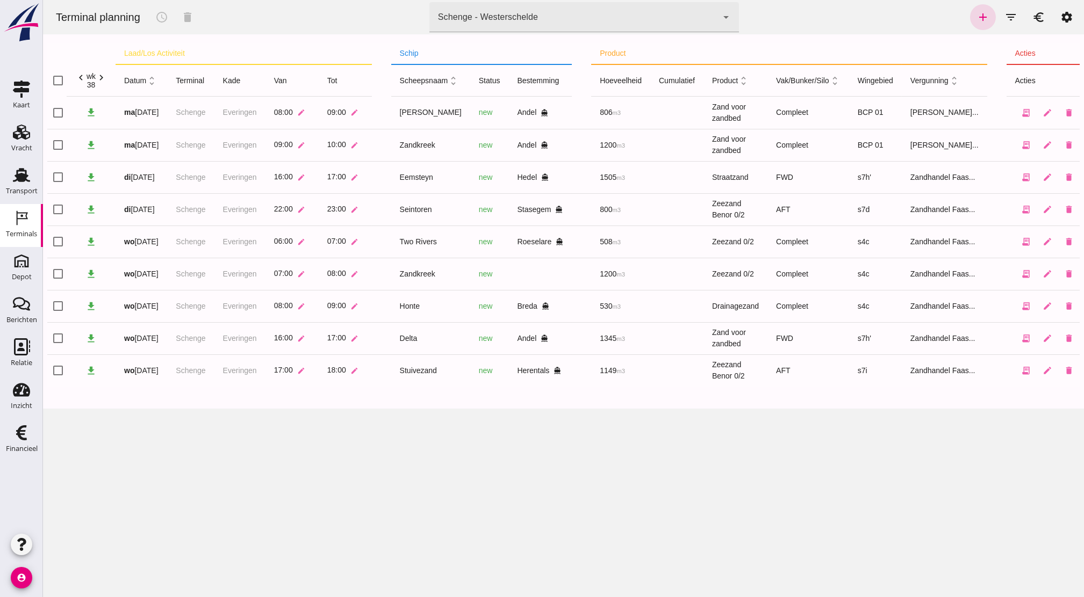
click at [542, 524] on div "Terminal planning schedule delete terminal Schenge - Westerschelde 9c876888-926…" at bounding box center [563, 298] width 1041 height 597
